Goal: Find specific page/section: Find specific page/section

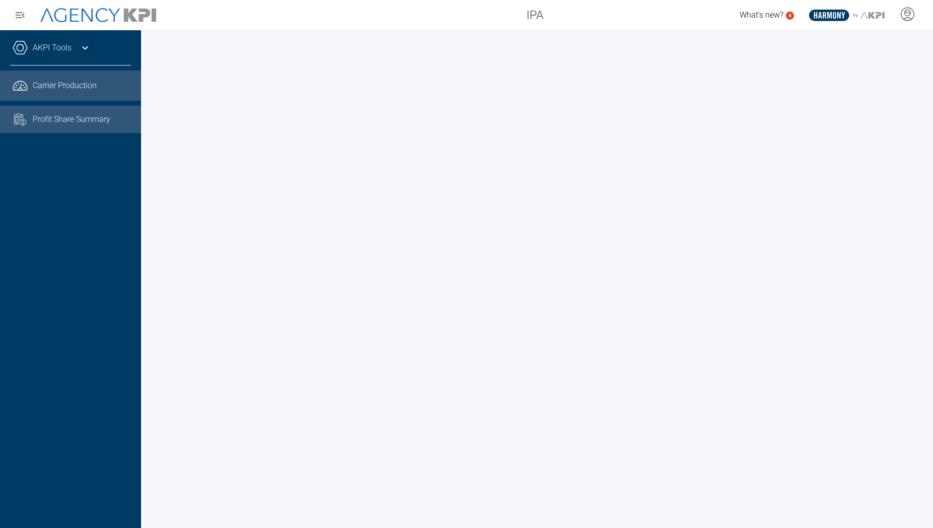
click at [101, 121] on span "Profit Share Summary" at bounding box center [72, 119] width 78 height 12
click at [56, 90] on span "Carrier Production" at bounding box center [65, 86] width 64 height 12
click at [131, 47] on div "AKPI Tools Core Production Data Upload Agency Code Mapping Carrier Data Health …" at bounding box center [70, 279] width 141 height 498
click at [84, 46] on icon at bounding box center [85, 48] width 12 height 12
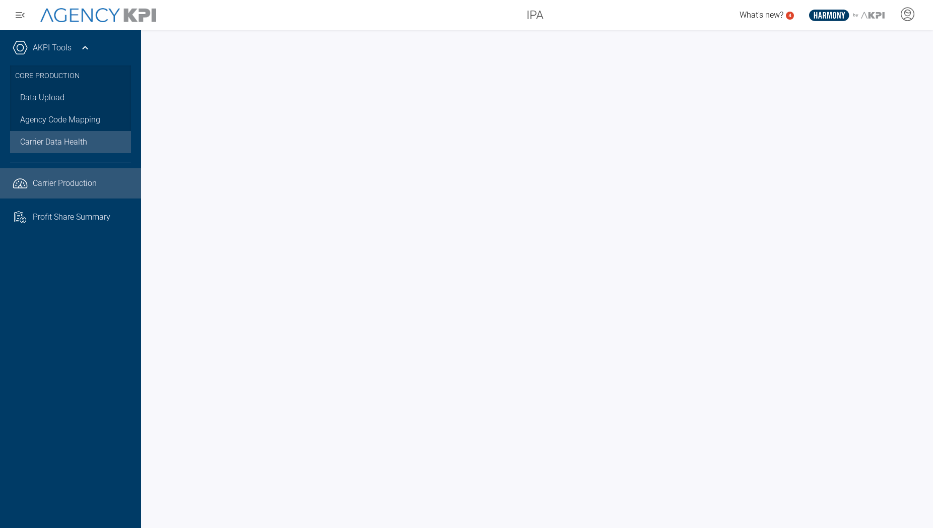
click at [67, 142] on span "Carrier Data Health" at bounding box center [53, 142] width 67 height 12
